Goal: Navigation & Orientation: Go to known website

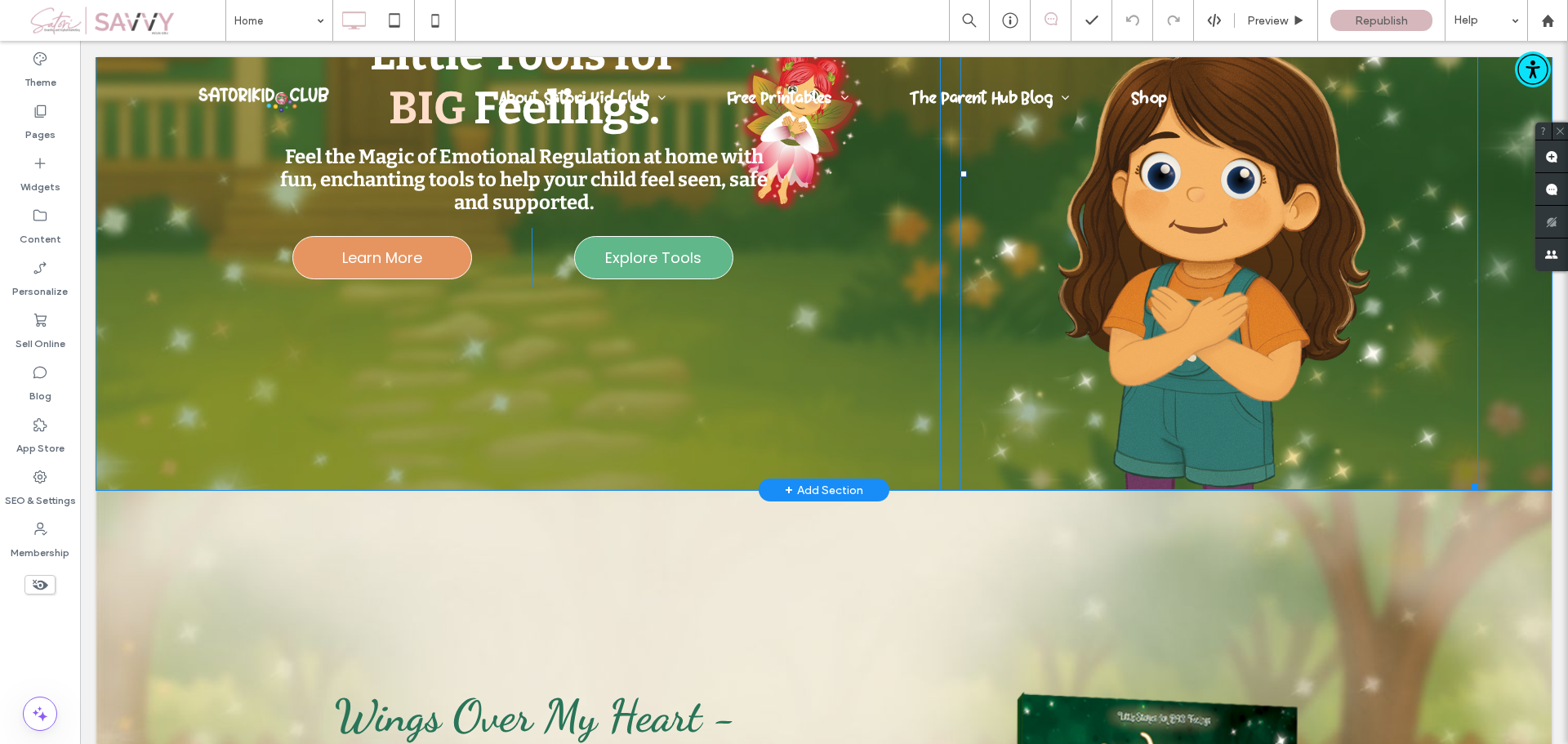
scroll to position [327, 0]
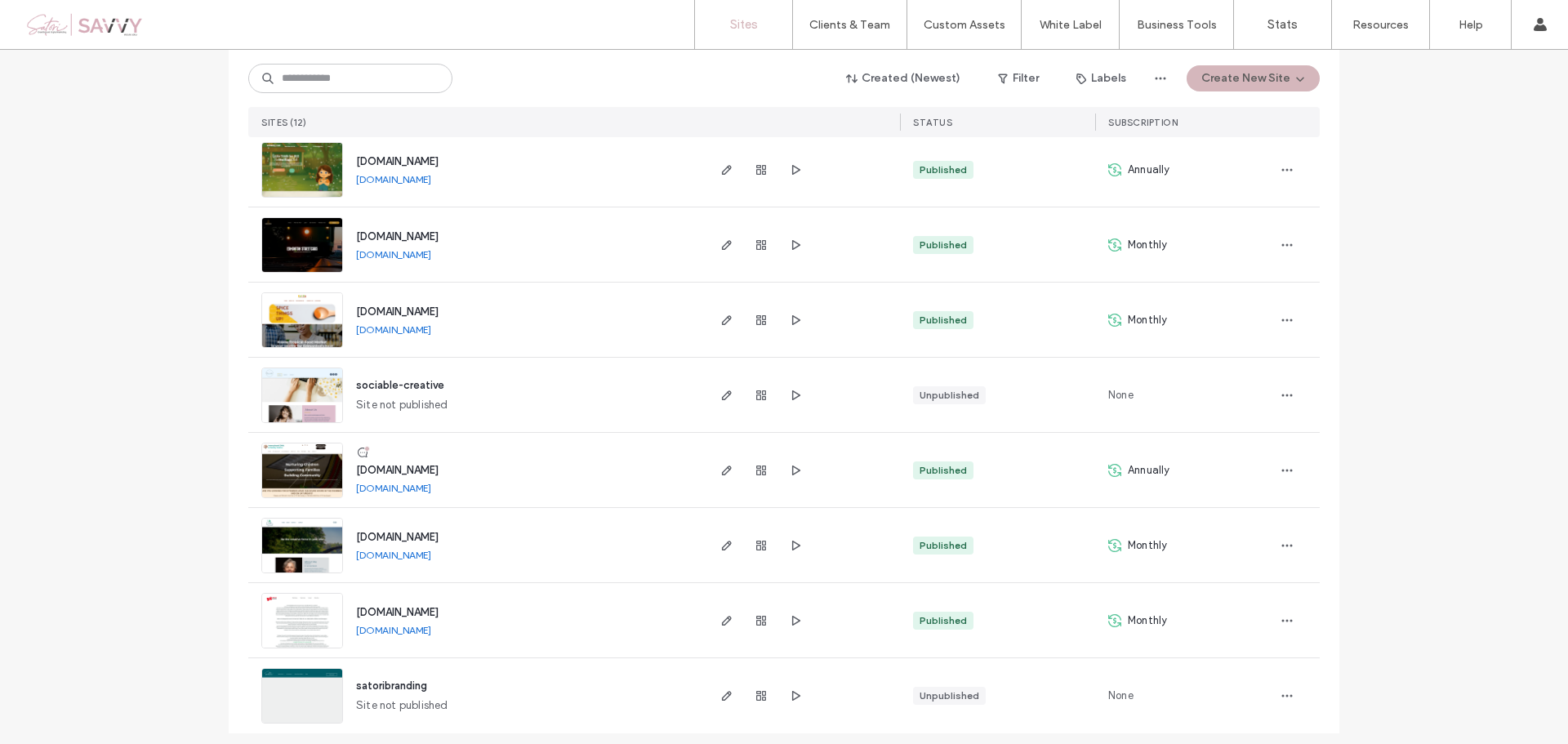
scroll to position [499, 0]
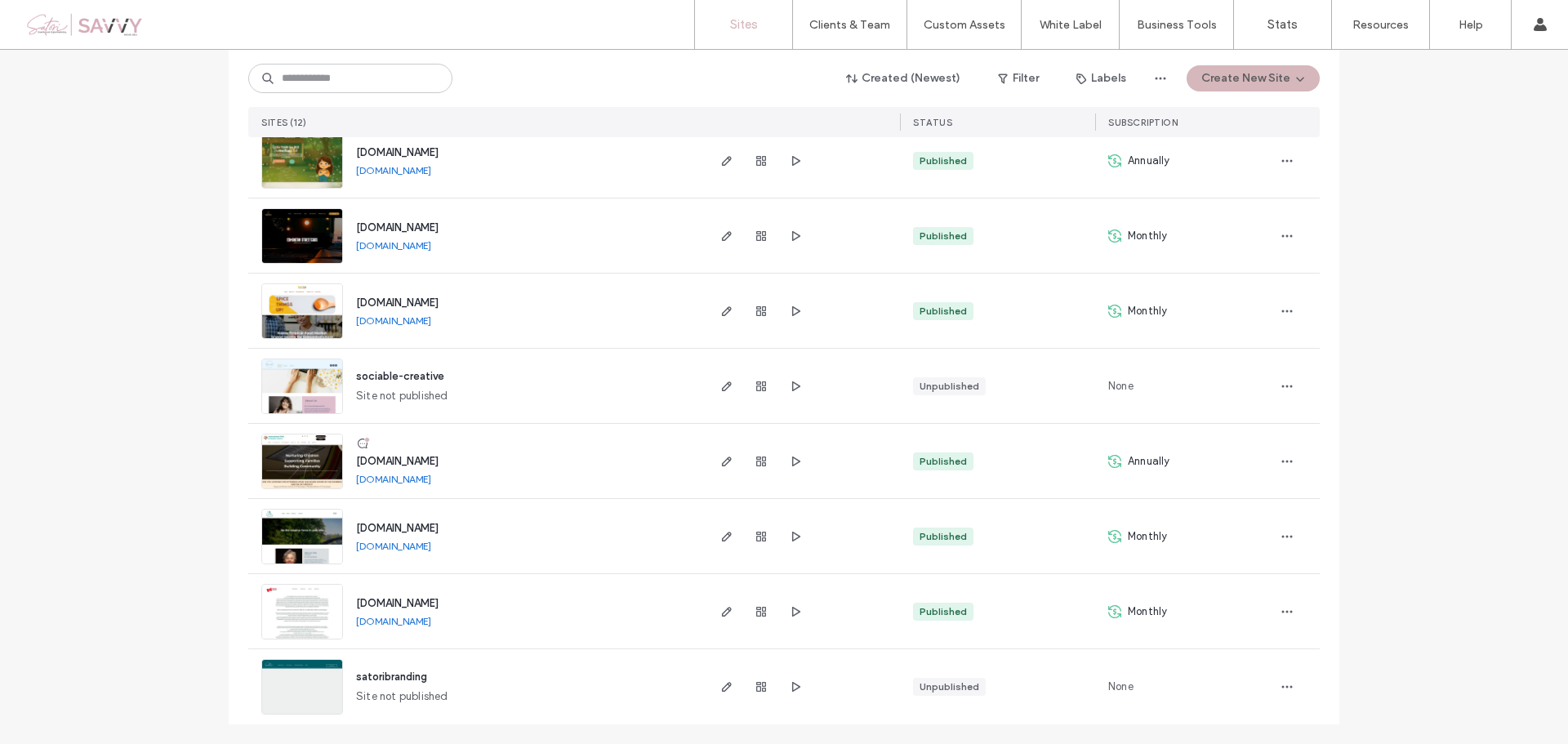
click at [383, 547] on link "carolsecord.com" at bounding box center [393, 545] width 75 height 12
click at [290, 160] on img at bounding box center [302, 190] width 80 height 111
